Goal: Task Accomplishment & Management: Manage account settings

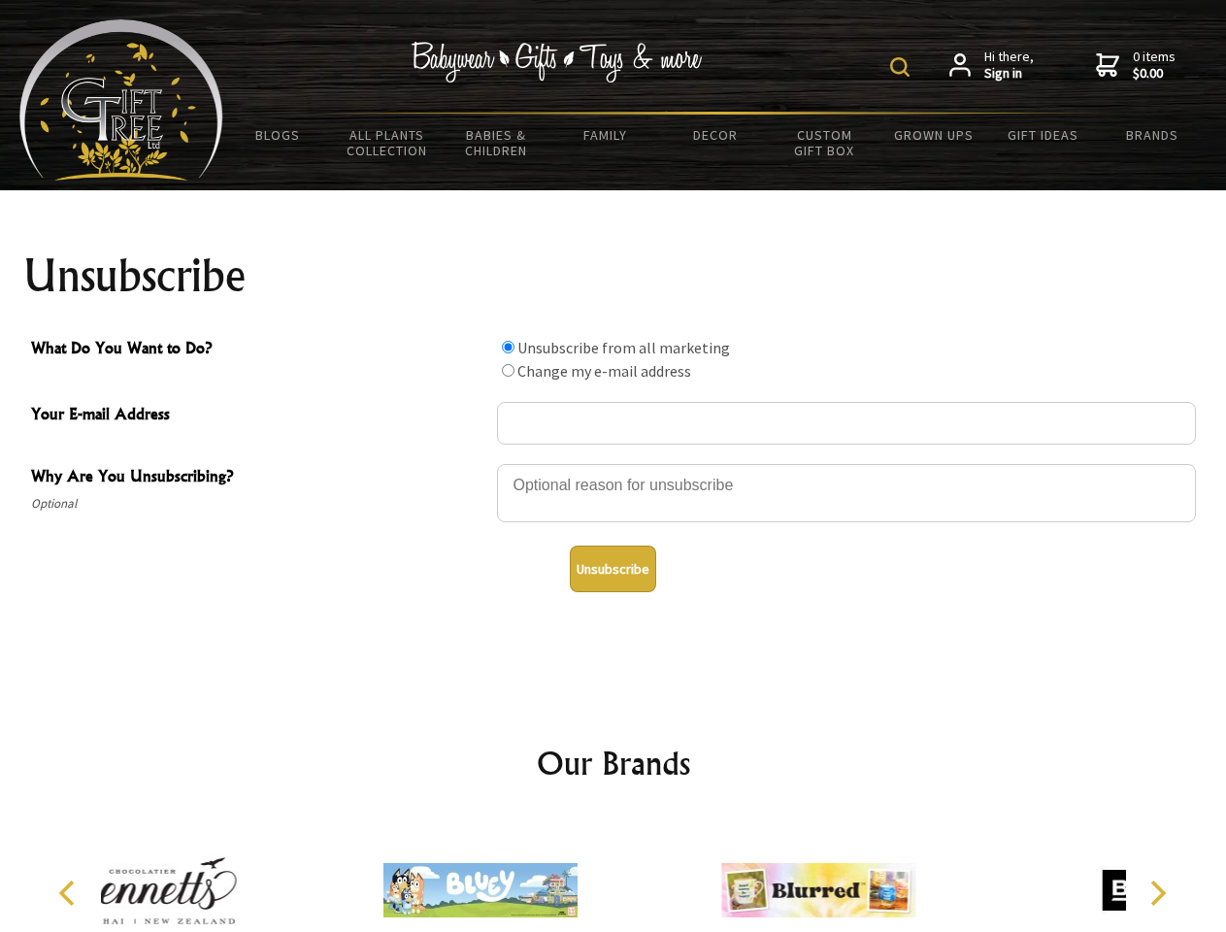
click at [903, 67] on img at bounding box center [899, 66] width 19 height 19
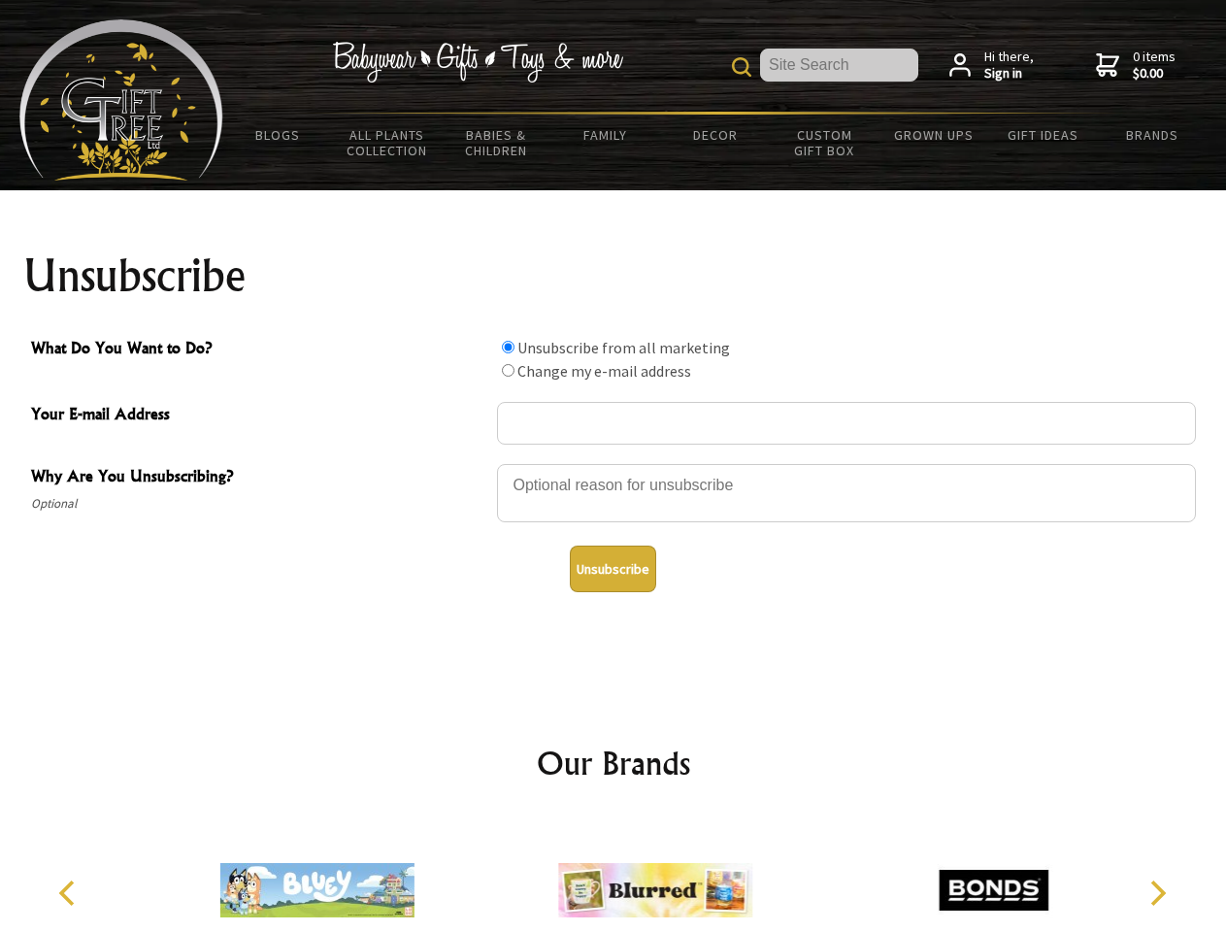
click at [614, 463] on div at bounding box center [846, 496] width 699 height 68
click at [508, 347] on input "What Do You Want to Do?" at bounding box center [508, 347] width 13 height 13
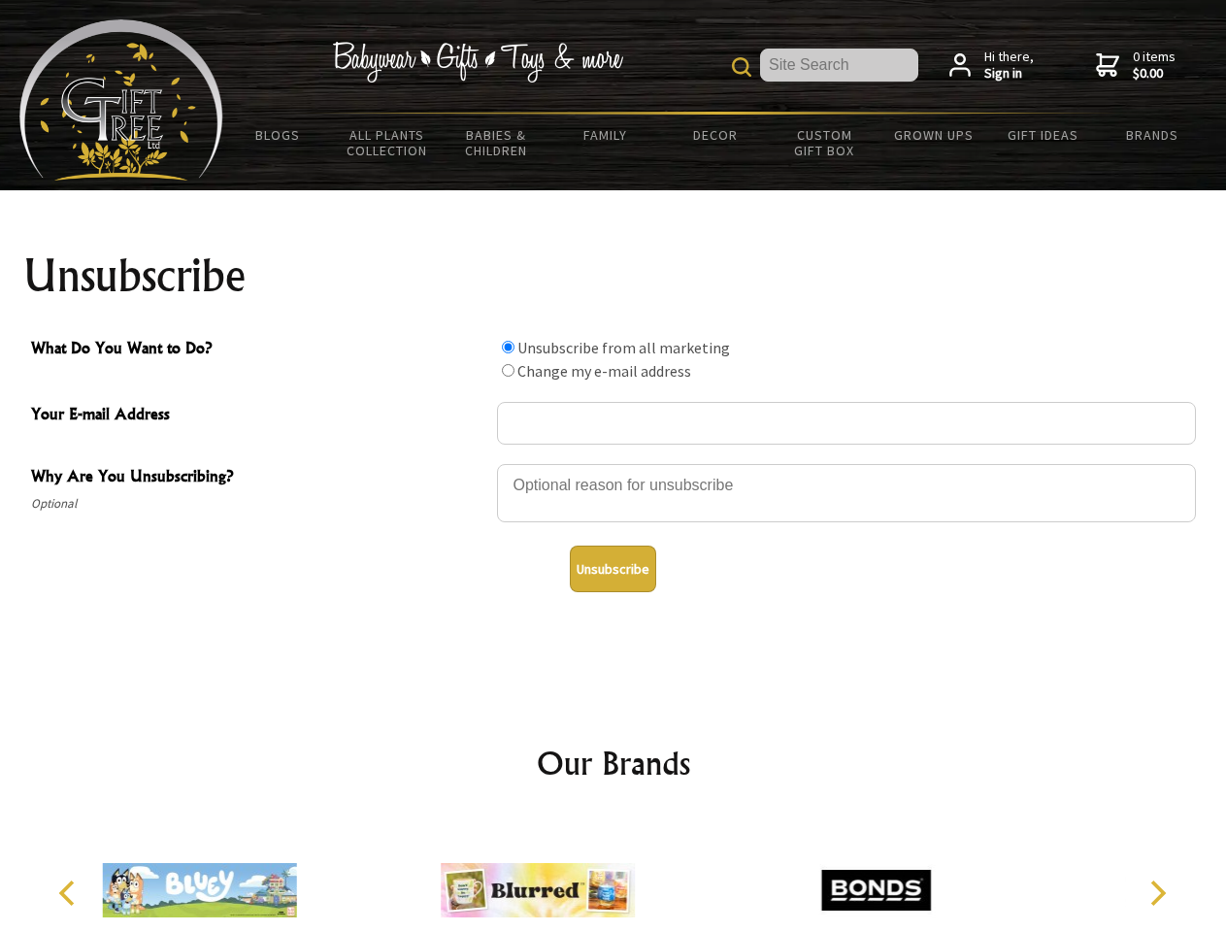
click at [508, 370] on input "What Do You Want to Do?" at bounding box center [508, 370] width 13 height 13
radio input "true"
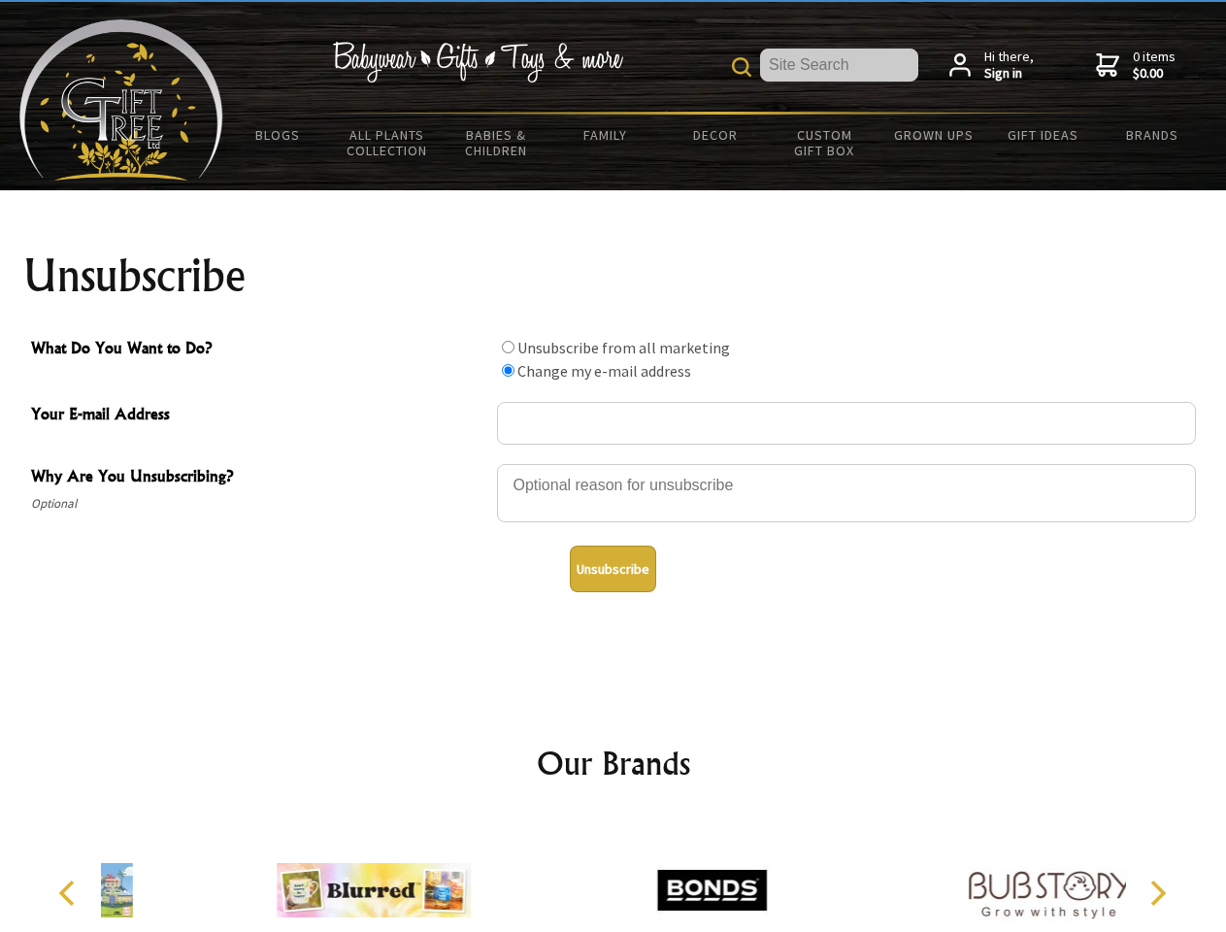
click at [613, 569] on button "Unsubscribe" at bounding box center [613, 569] width 86 height 47
click at [615, 875] on img at bounding box center [712, 890] width 194 height 146
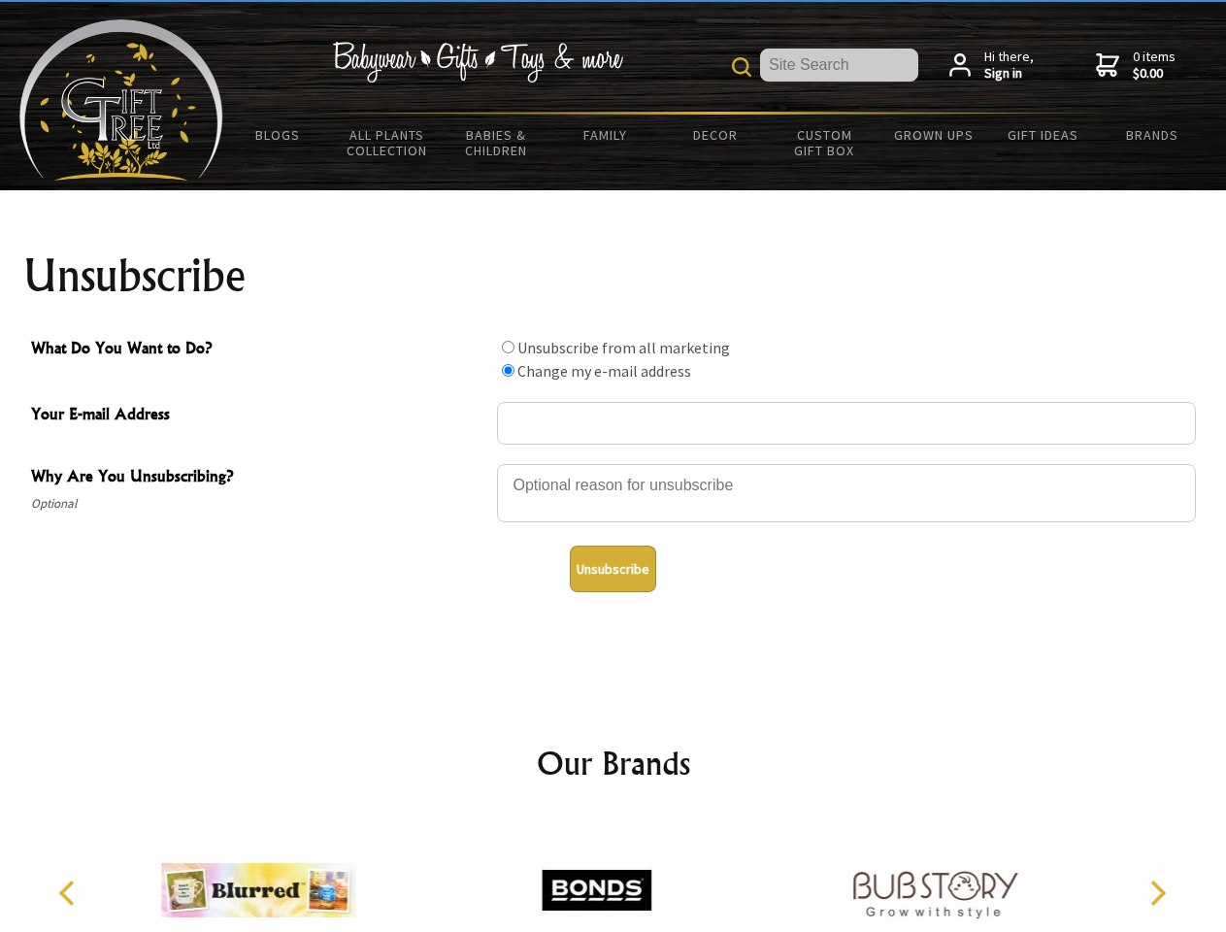
click at [70, 893] on icon "Previous" at bounding box center [68, 893] width 25 height 25
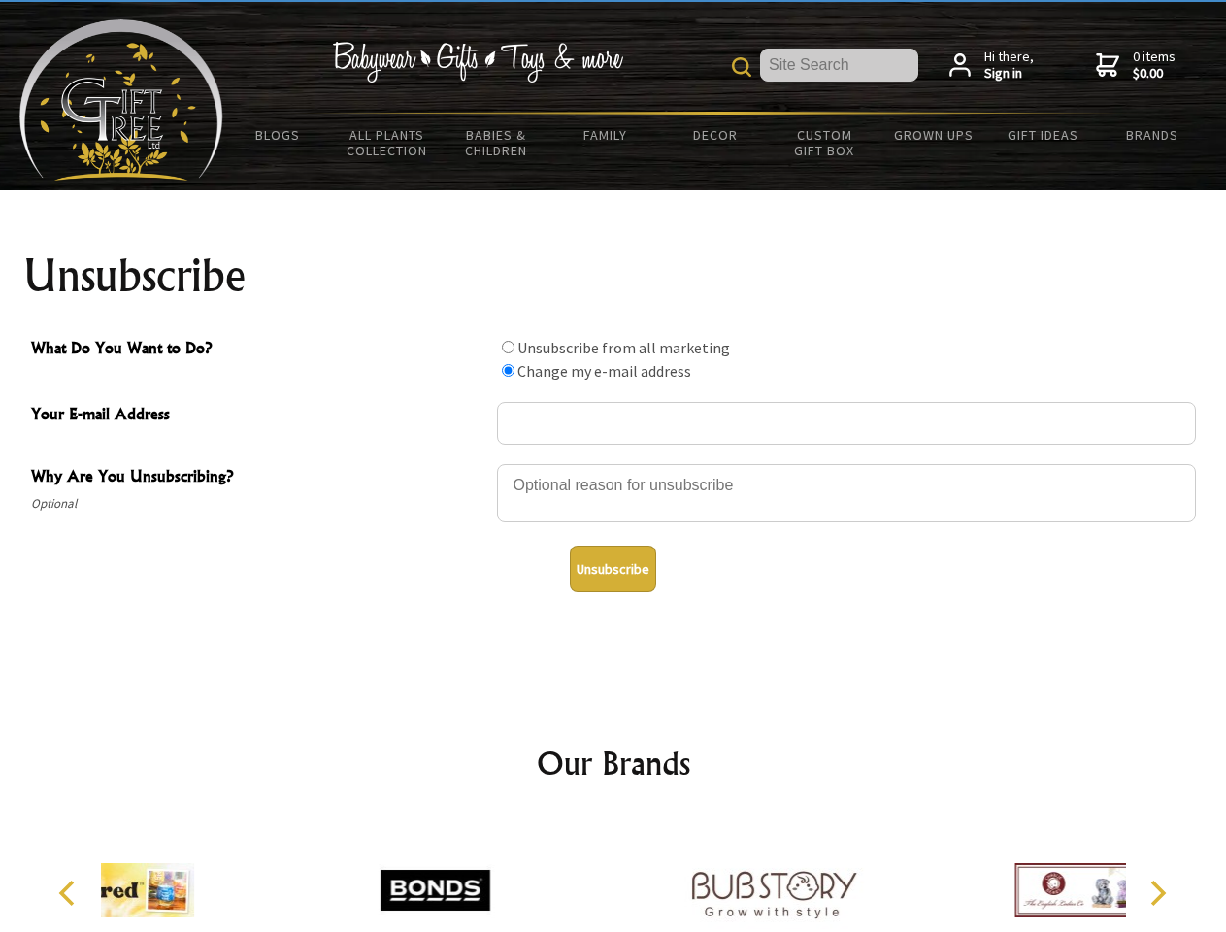
click at [1157, 893] on icon "Next" at bounding box center [1156, 893] width 25 height 25
